Goal: Communication & Community: Answer question/provide support

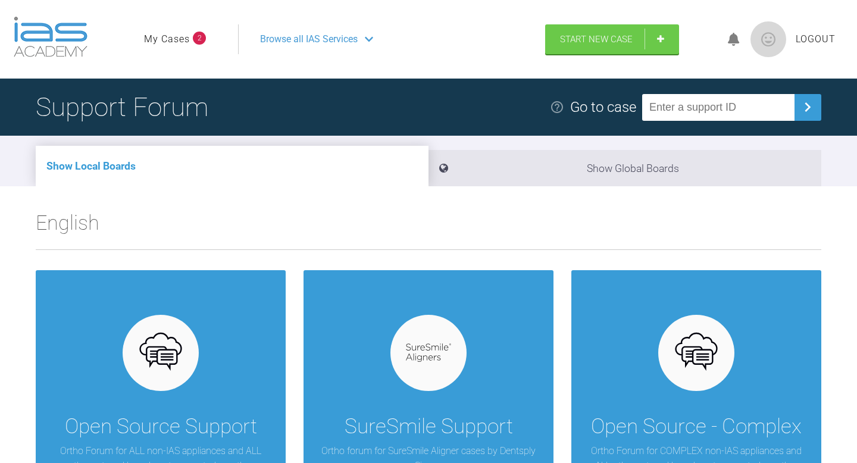
click at [182, 35] on link "My Cases" at bounding box center [167, 39] width 46 height 15
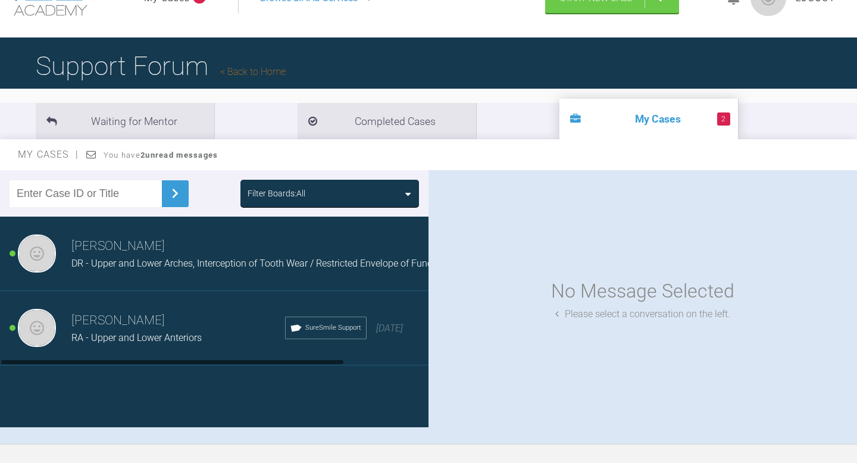
scroll to position [42, 0]
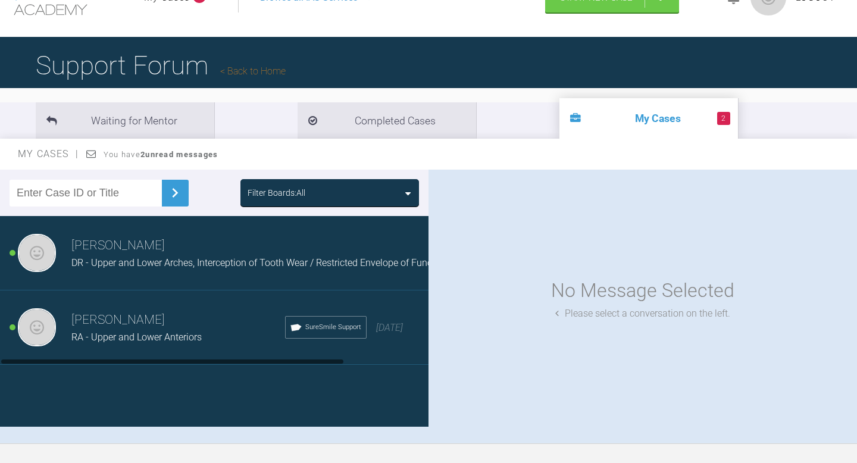
click at [210, 321] on h3 "[PERSON_NAME]" at bounding box center [178, 320] width 214 height 20
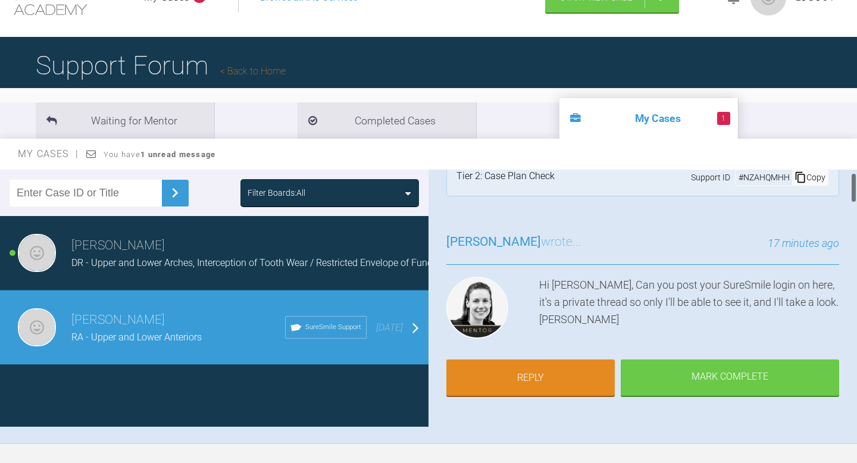
scroll to position [30, 0]
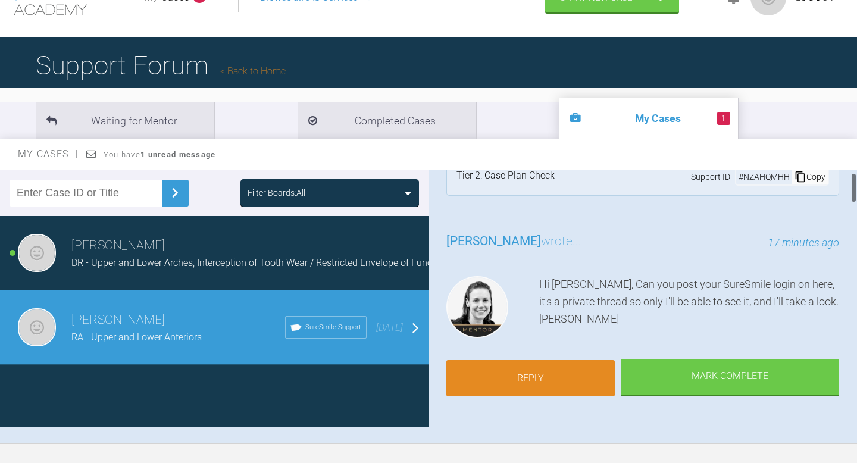
click at [556, 368] on link "Reply" at bounding box center [530, 378] width 168 height 37
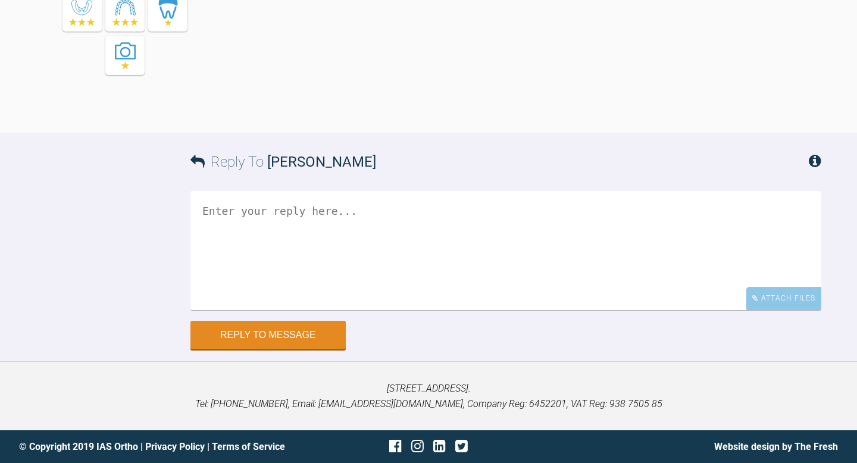
scroll to position [2904, 0]
click at [515, 292] on textarea at bounding box center [505, 250] width 631 height 119
type textarea "U"
type textarea "[PERSON_NAME][EMAIL_ADDRESS][DOMAIN_NAME] @Password01"
click at [323, 324] on button "Reply to Message" at bounding box center [267, 336] width 155 height 29
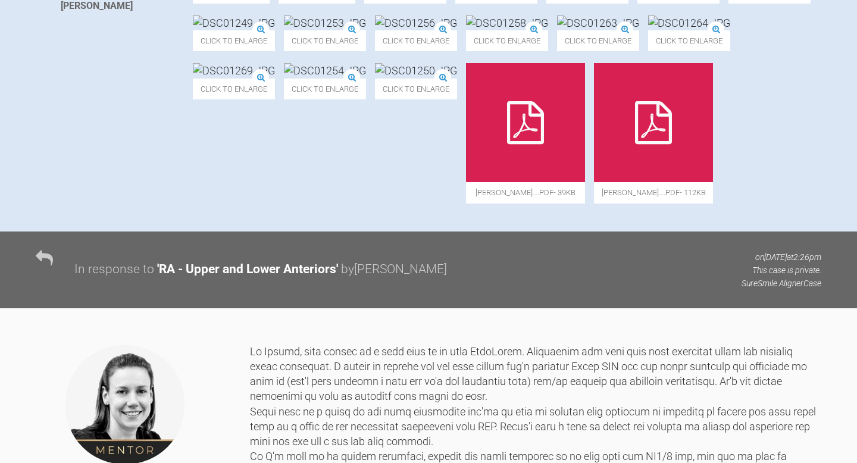
scroll to position [0, 0]
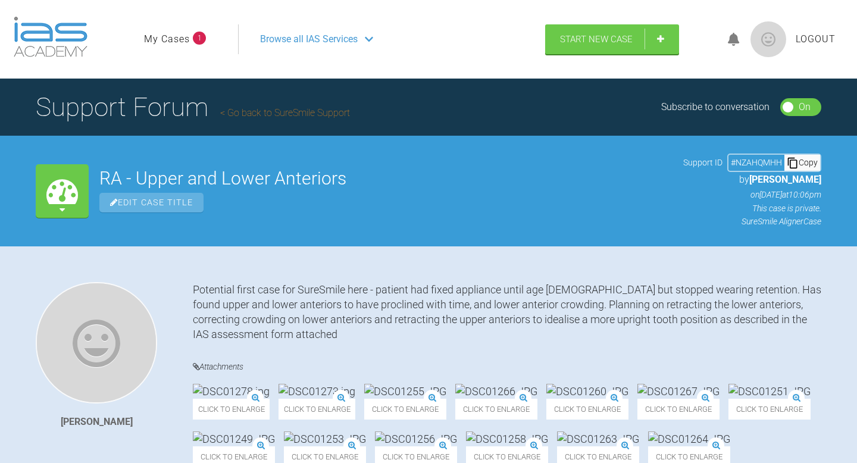
click at [170, 38] on link "My Cases" at bounding box center [167, 39] width 46 height 15
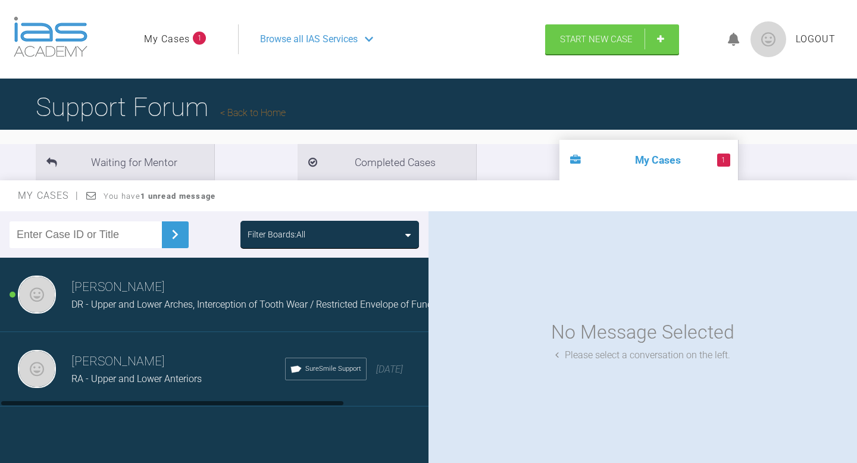
click at [239, 324] on div "[PERSON_NAME] DR - Upper and Lower Arches, Interception of Tooth Wear / Restric…" at bounding box center [214, 295] width 428 height 74
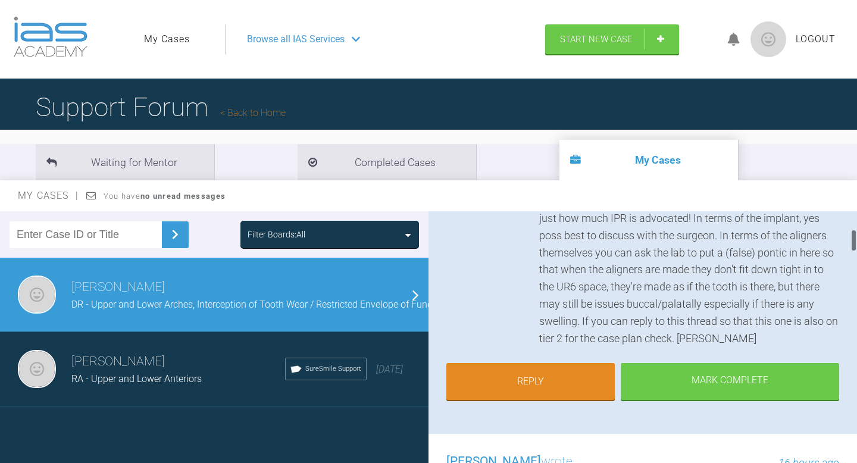
scroll to position [230, 0]
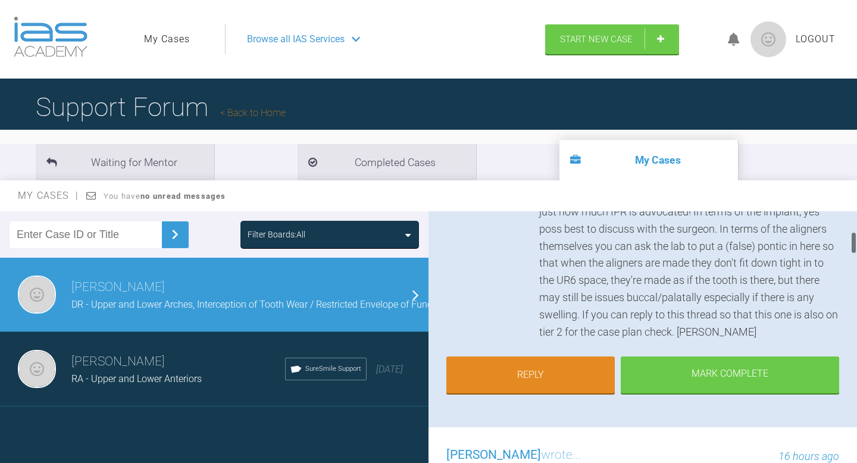
click at [565, 419] on div "[PERSON_NAME] wrote... 13 minutes ago Hi [PERSON_NAME], as per your other case,…" at bounding box center [642, 241] width 428 height 372
click at [574, 364] on link "Reply" at bounding box center [530, 376] width 168 height 37
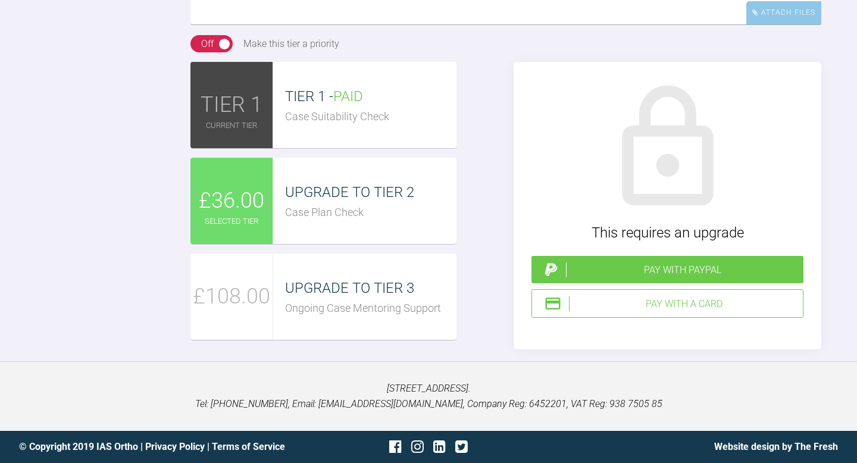
scroll to position [3405, 0]
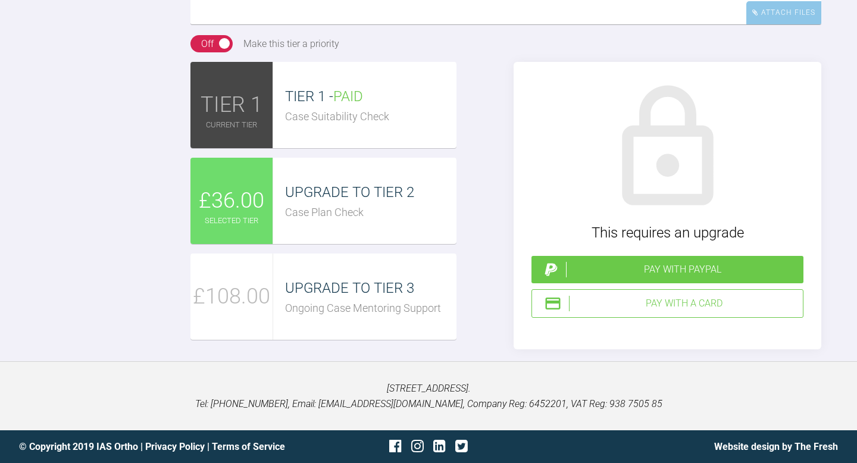
click at [269, 244] on div "£36.00" at bounding box center [231, 201] width 83 height 86
click at [620, 311] on div "Pay with a Card" at bounding box center [683, 303] width 229 height 15
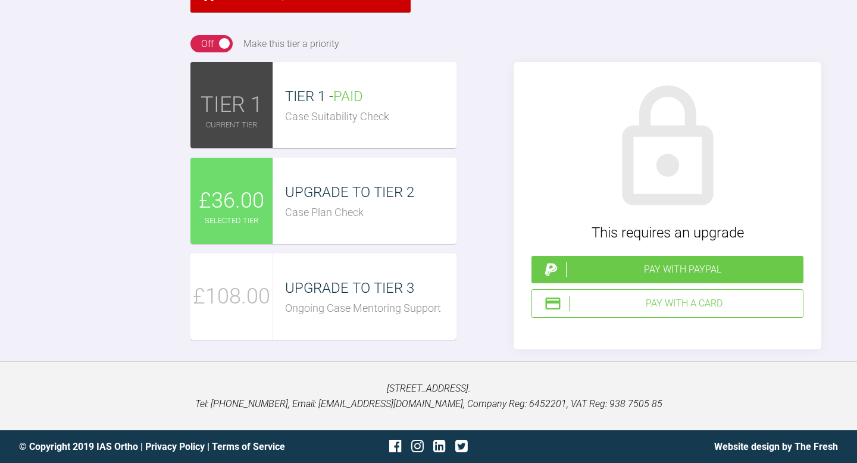
scroll to position [3403, 0]
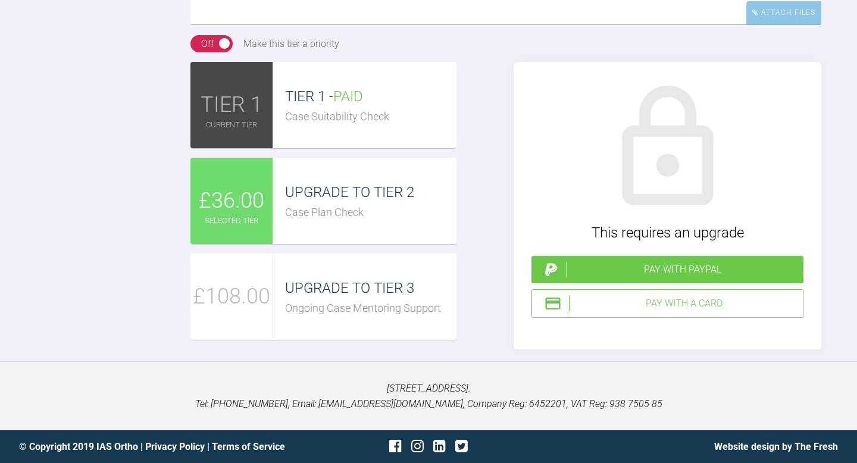
type textarea "Hi [PERSON_NAME], now Tier 2. [PERSON_NAME]"
click at [581, 311] on div "Pay with a Card" at bounding box center [683, 303] width 229 height 15
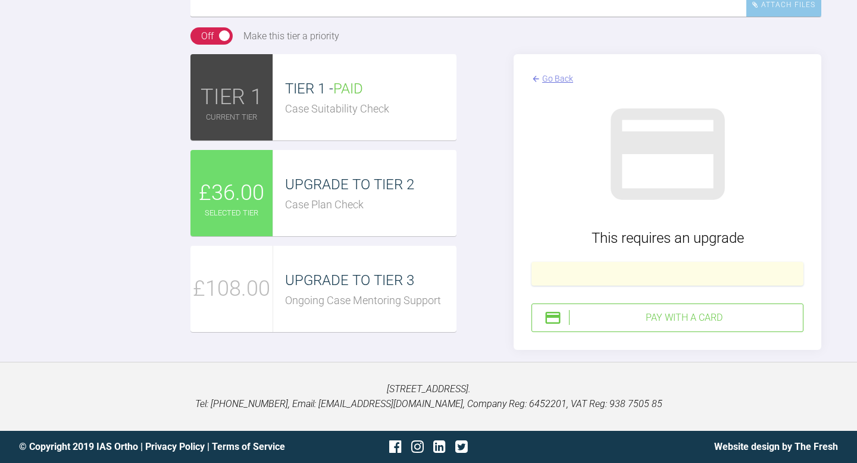
click at [743, 326] on div "Pay with a Card" at bounding box center [683, 317] width 229 height 15
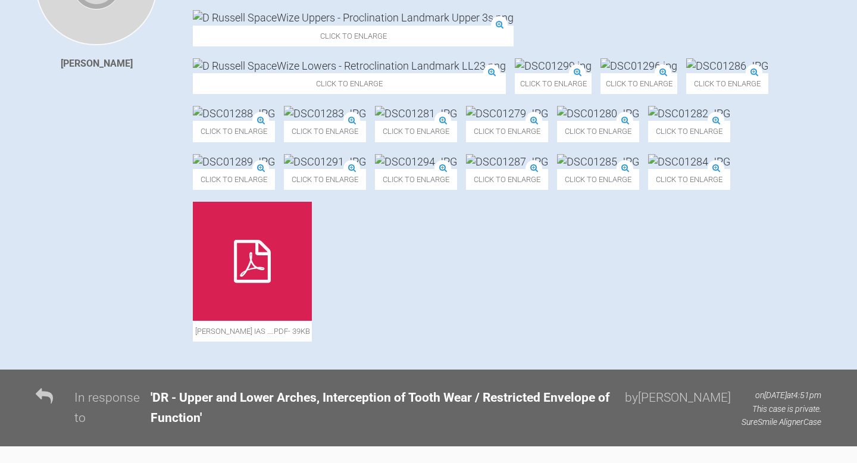
scroll to position [0, 0]
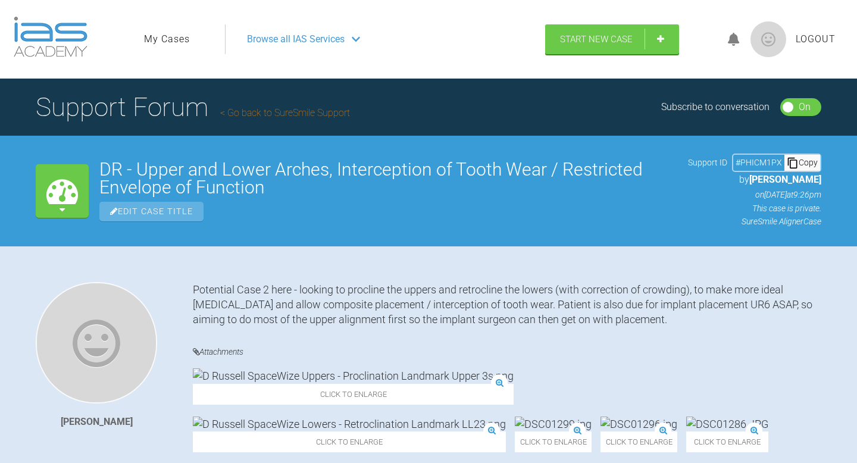
click at [183, 40] on link "My Cases" at bounding box center [167, 39] width 46 height 15
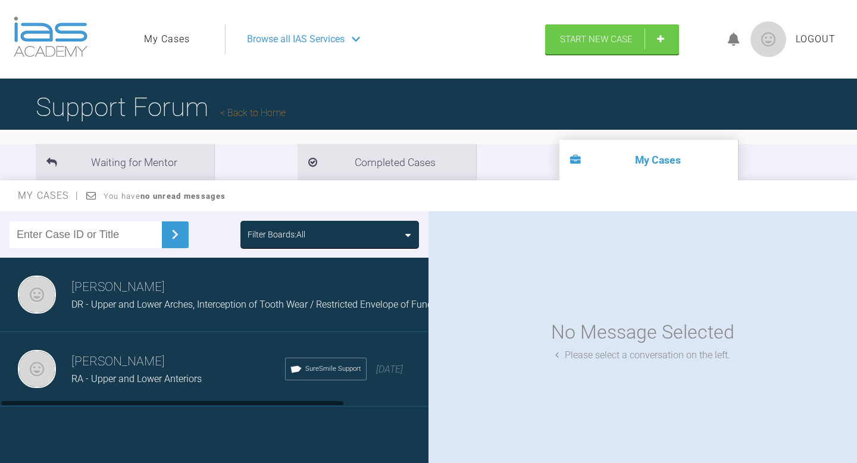
scroll to position [13, 0]
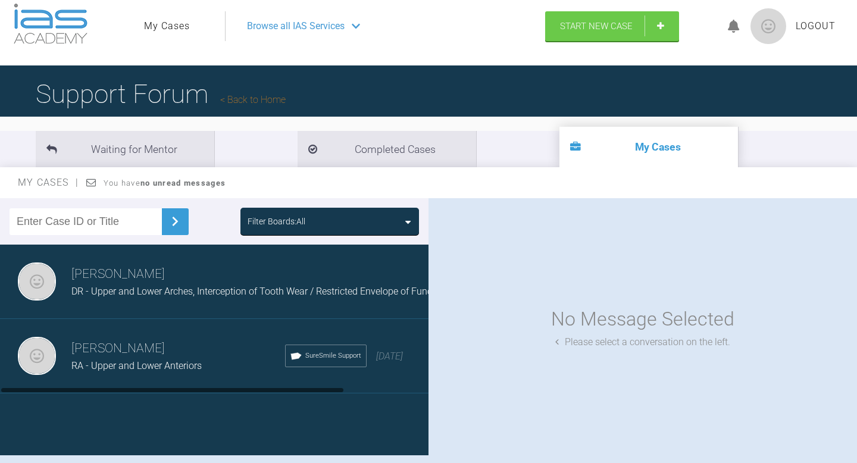
click at [238, 374] on div "RA - Upper and Lower Anteriors" at bounding box center [178, 365] width 214 height 15
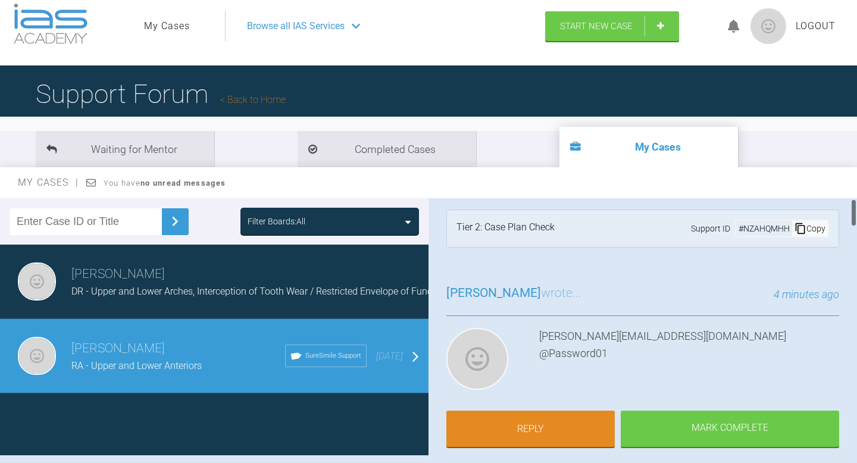
scroll to position [11, 0]
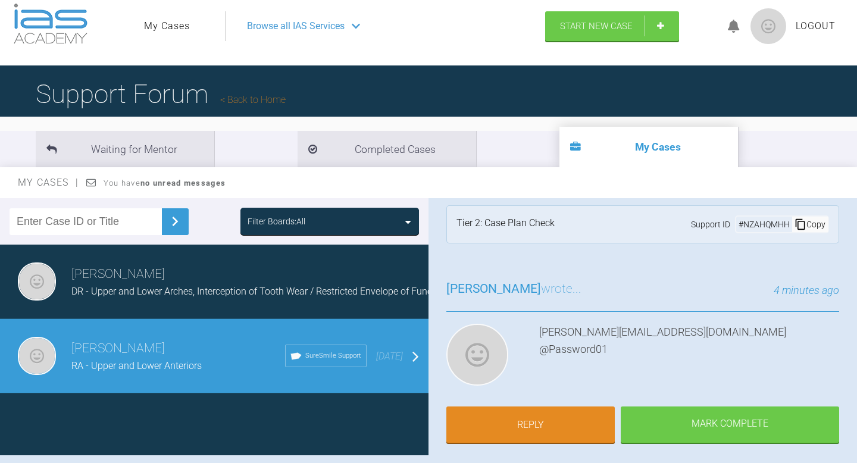
click at [214, 297] on span "DR - Upper and Lower Arches, Interception of Tooth Wear / Restricted Envelope o…" at bounding box center [259, 291] width 377 height 11
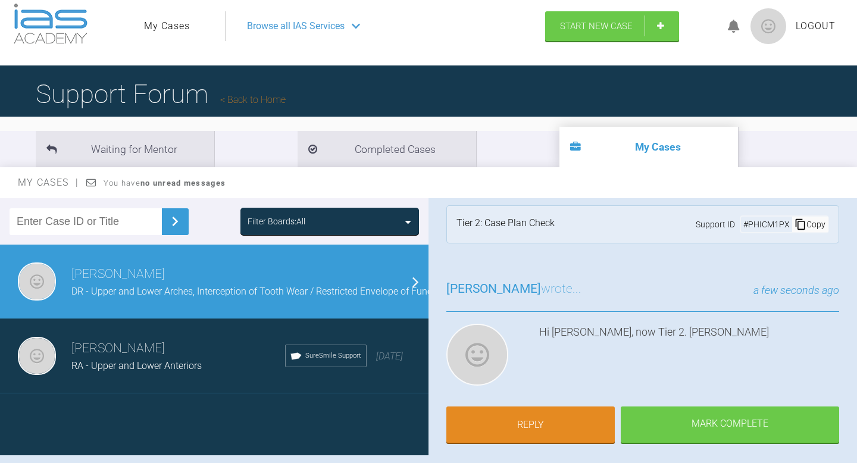
click at [226, 349] on h3 "[PERSON_NAME]" at bounding box center [178, 349] width 214 height 20
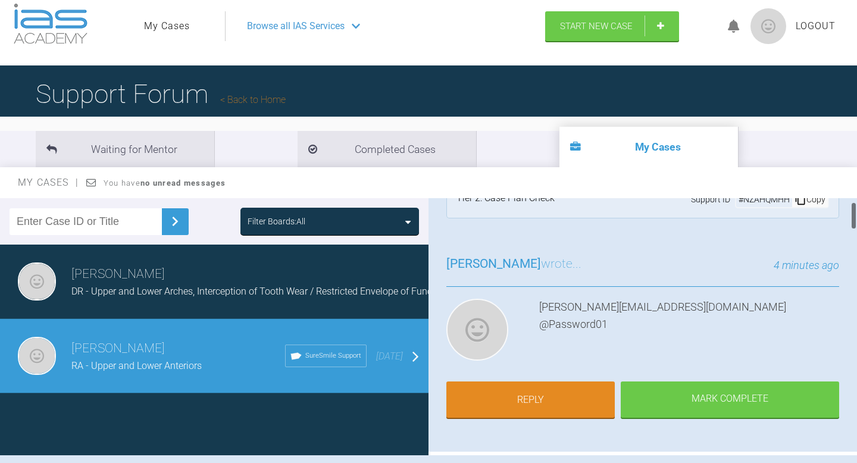
scroll to position [35, 0]
